Goal: Feedback & Contribution: Submit feedback/report problem

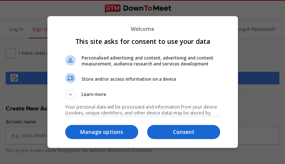
type input "FTpHOZCEZX"
type input "[EMAIL_ADDRESS][PERSON_NAME][DOMAIN_NAME]"
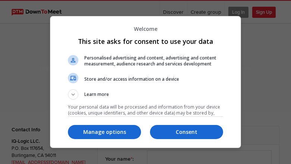
select select "general"
type input "SqYKPmlSElufYtbH"
type input "[EMAIL_ADDRESS][PERSON_NAME][DOMAIN_NAME]"
